Goal: Find specific page/section: Find specific page/section

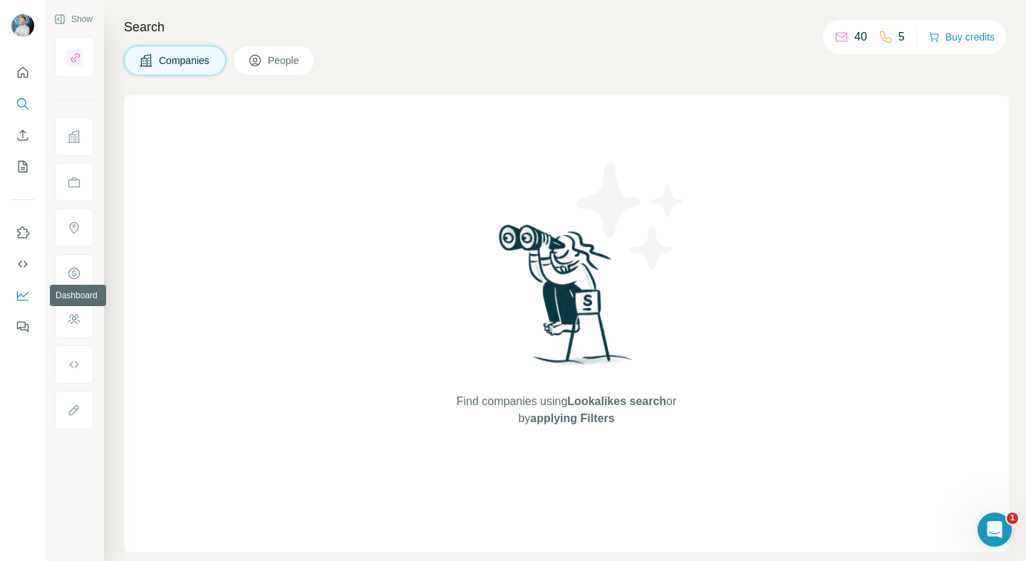
click at [28, 291] on icon "Dashboard" at bounding box center [23, 295] width 14 height 14
